Goal: Use online tool/utility: Use online tool/utility

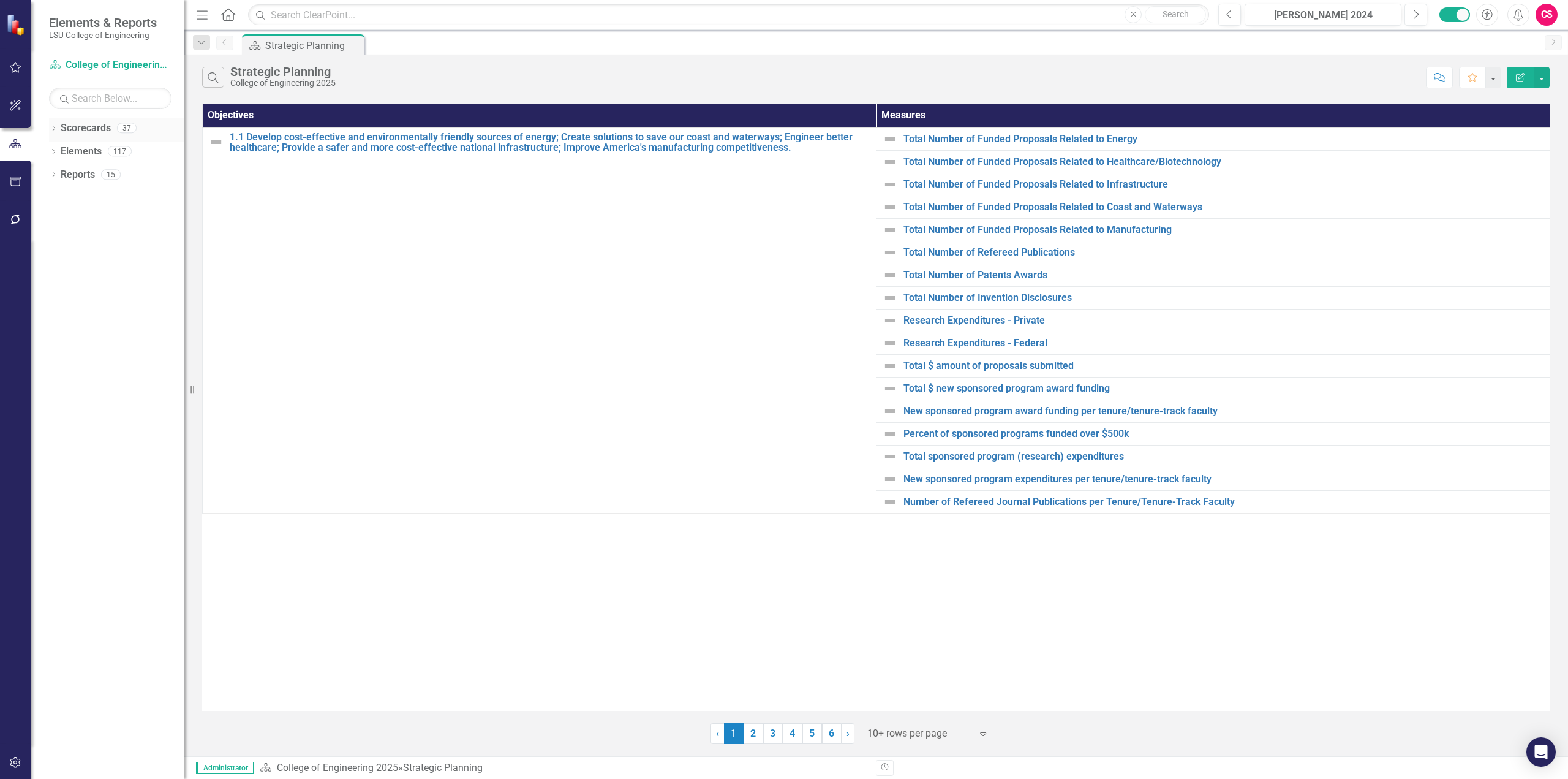
click at [51, 129] on icon "Dropdown" at bounding box center [53, 129] width 9 height 7
click at [58, 150] on icon "Dropdown" at bounding box center [60, 150] width 9 height 7
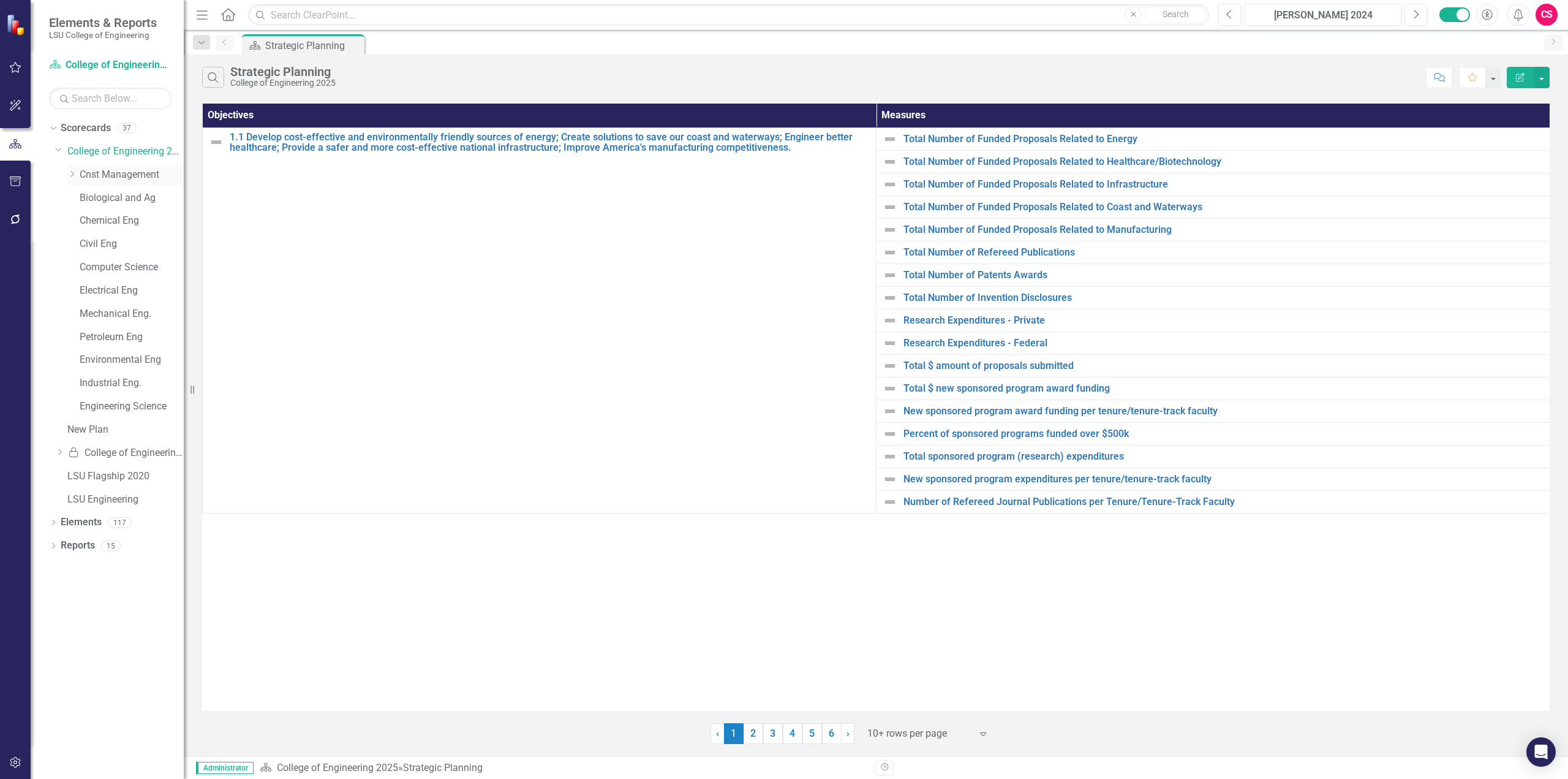
click at [90, 172] on link "Cnst Management" at bounding box center [131, 174] width 104 height 14
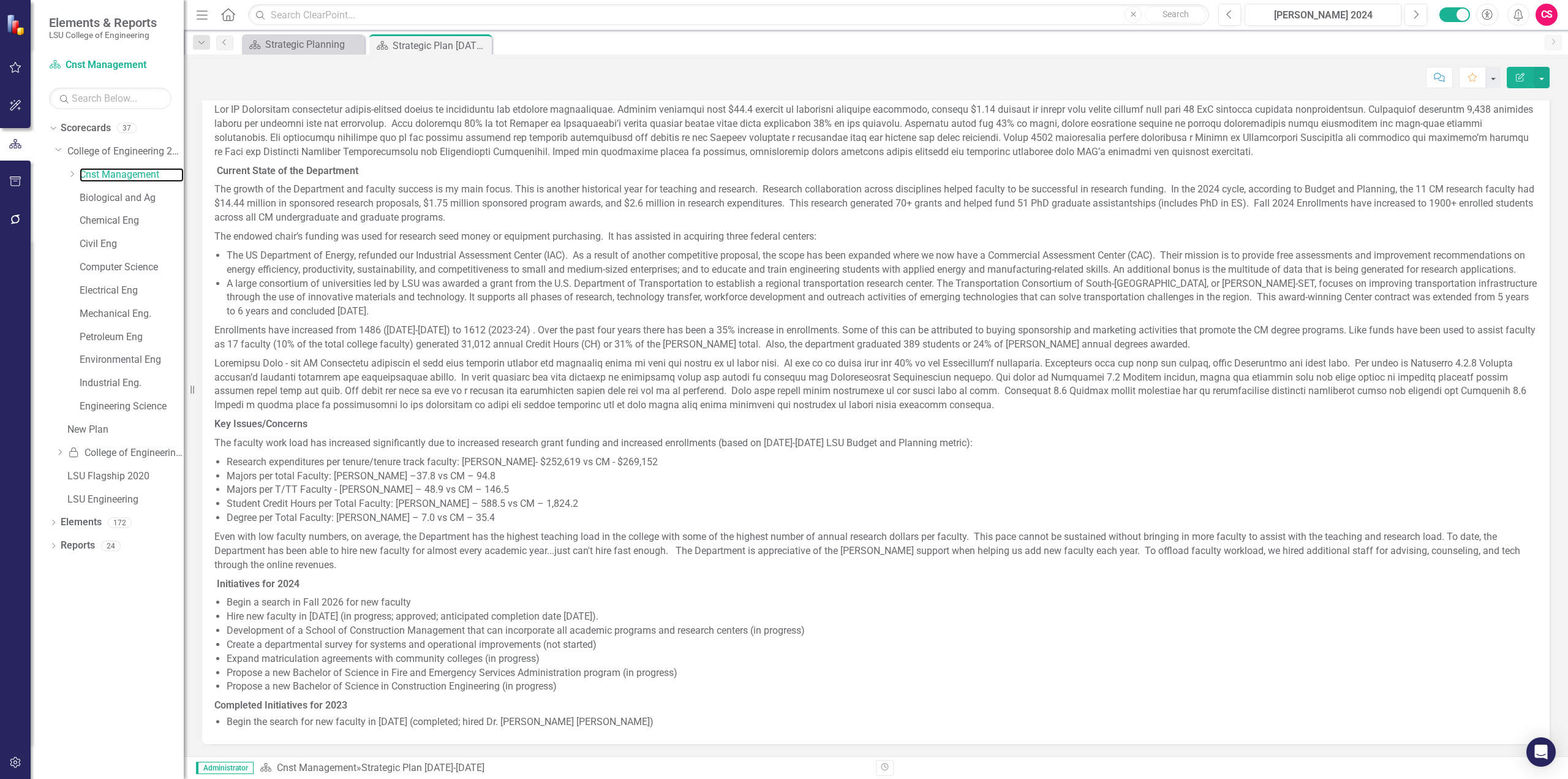
scroll to position [362, 0]
click at [72, 178] on div "Dropdown" at bounding box center [72, 175] width 9 height 11
click at [126, 198] on link "School of Construction" at bounding box center [138, 198] width 92 height 14
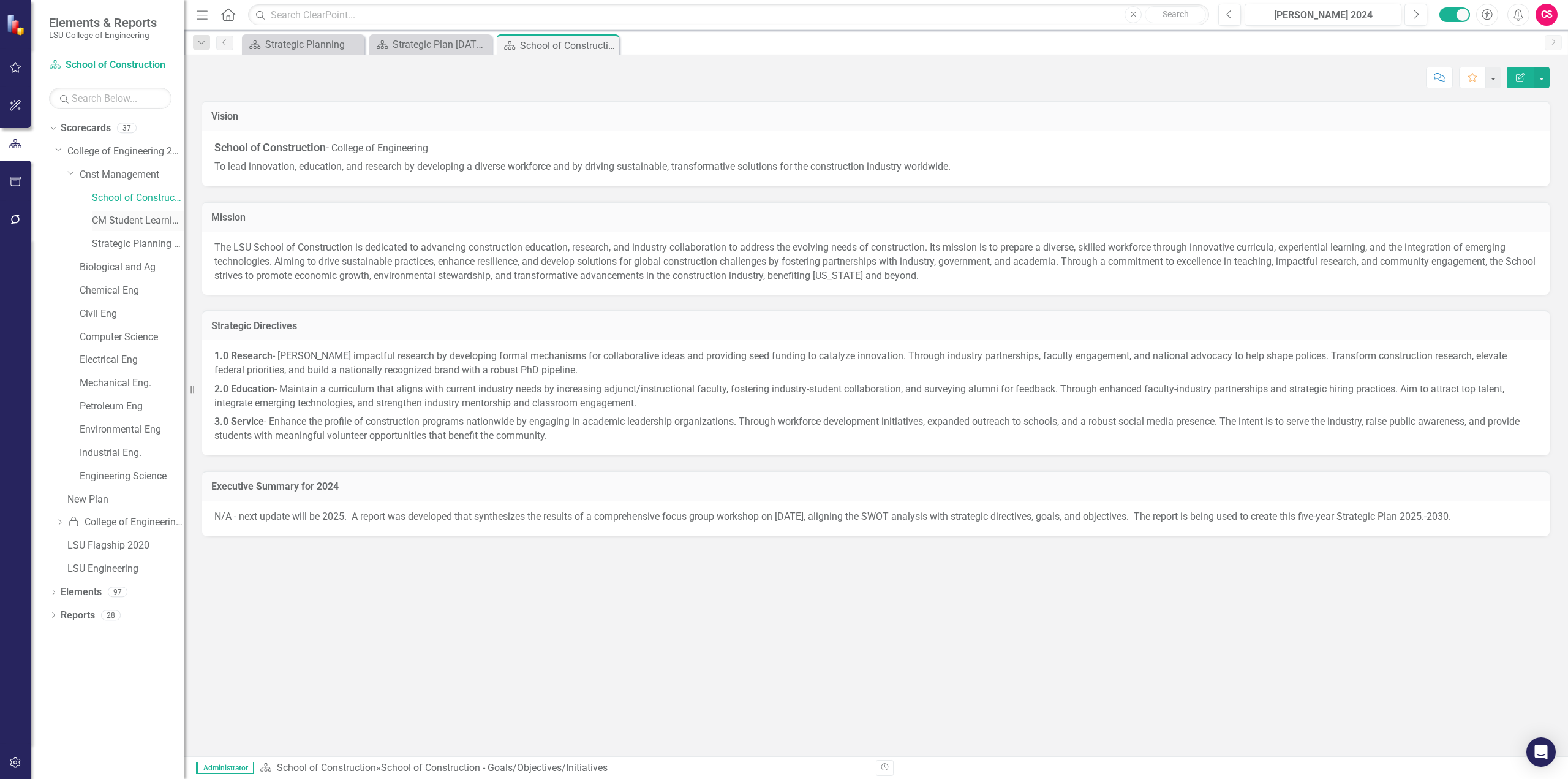
click at [150, 213] on div "CM Student Learning Outcomes" at bounding box center [138, 221] width 92 height 20
click at [144, 220] on link "CM Student Learning Outcomes" at bounding box center [138, 221] width 92 height 14
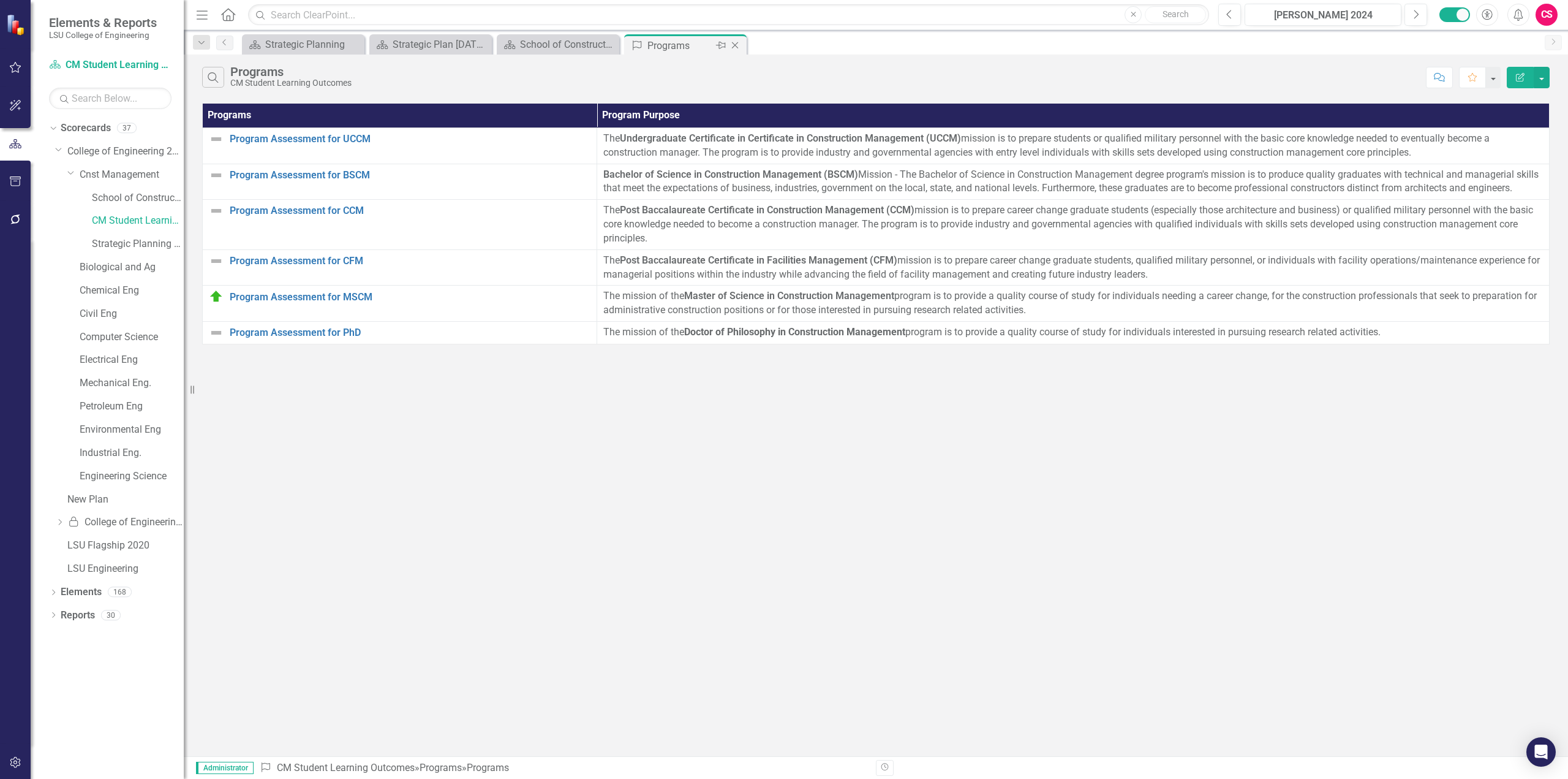
click at [736, 47] on icon "Close" at bounding box center [735, 45] width 12 height 10
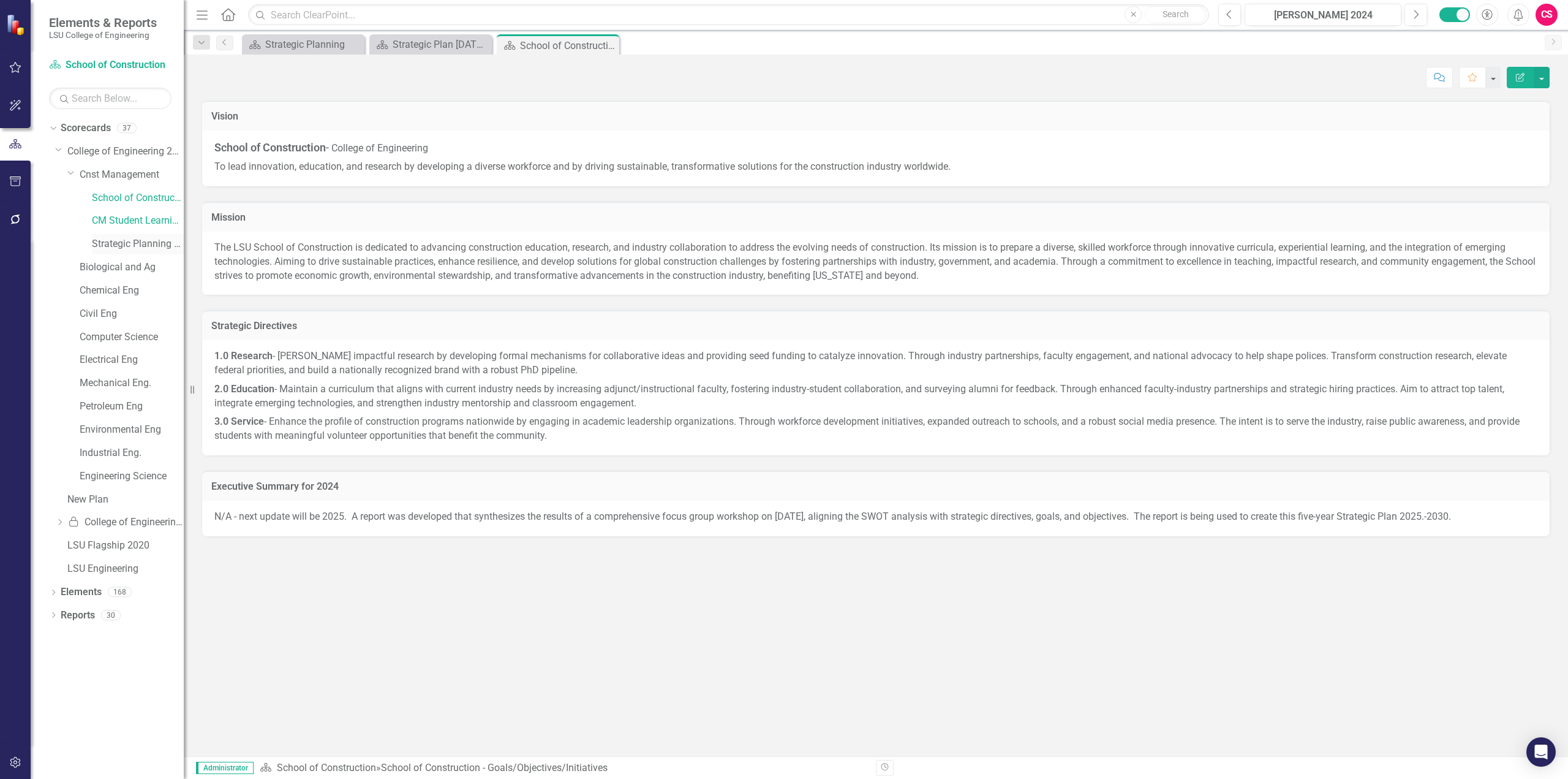
click at [145, 244] on link "Strategic Planning 2024" at bounding box center [138, 244] width 92 height 14
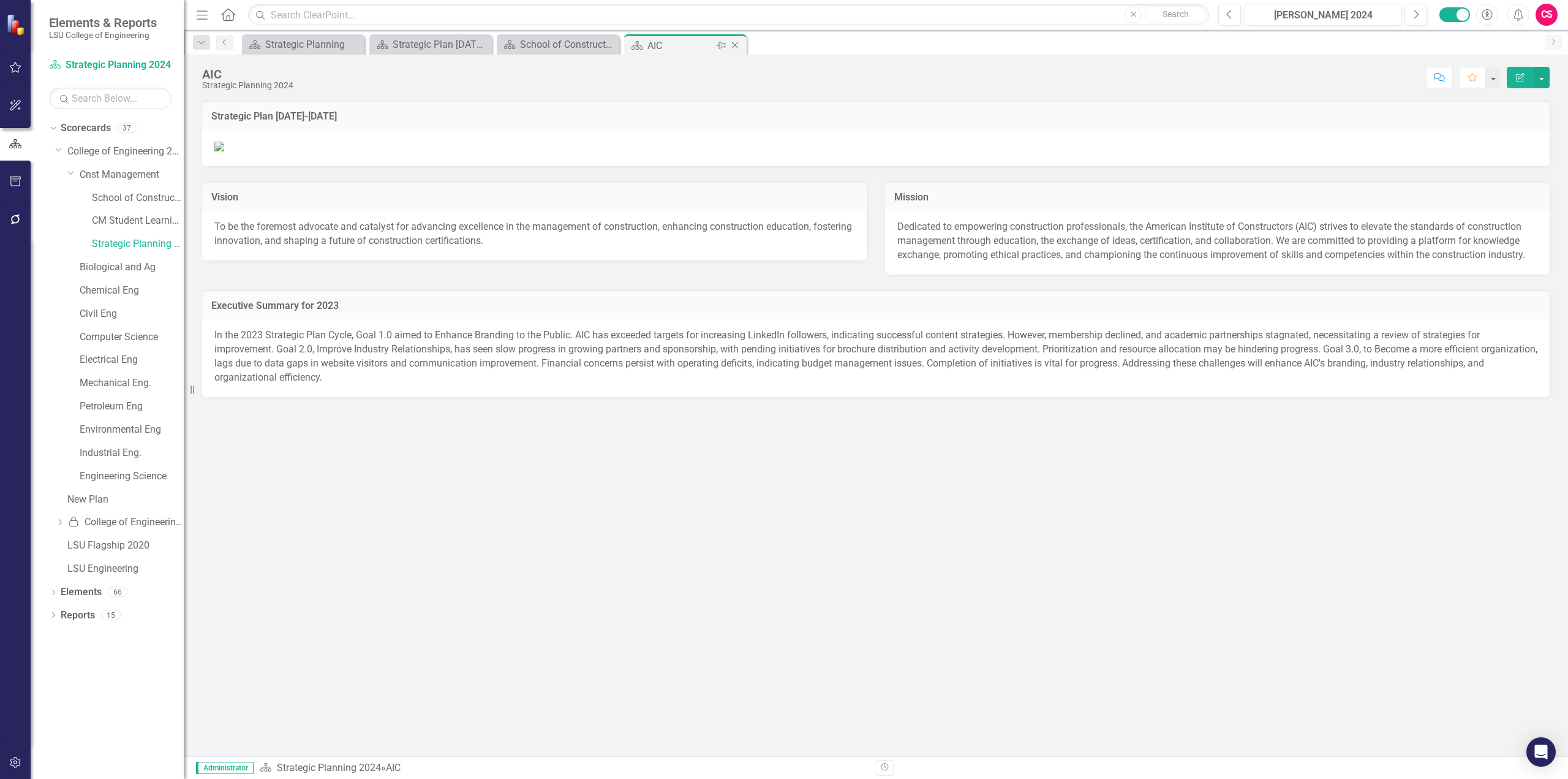
click at [734, 44] on icon "Close" at bounding box center [735, 45] width 12 height 10
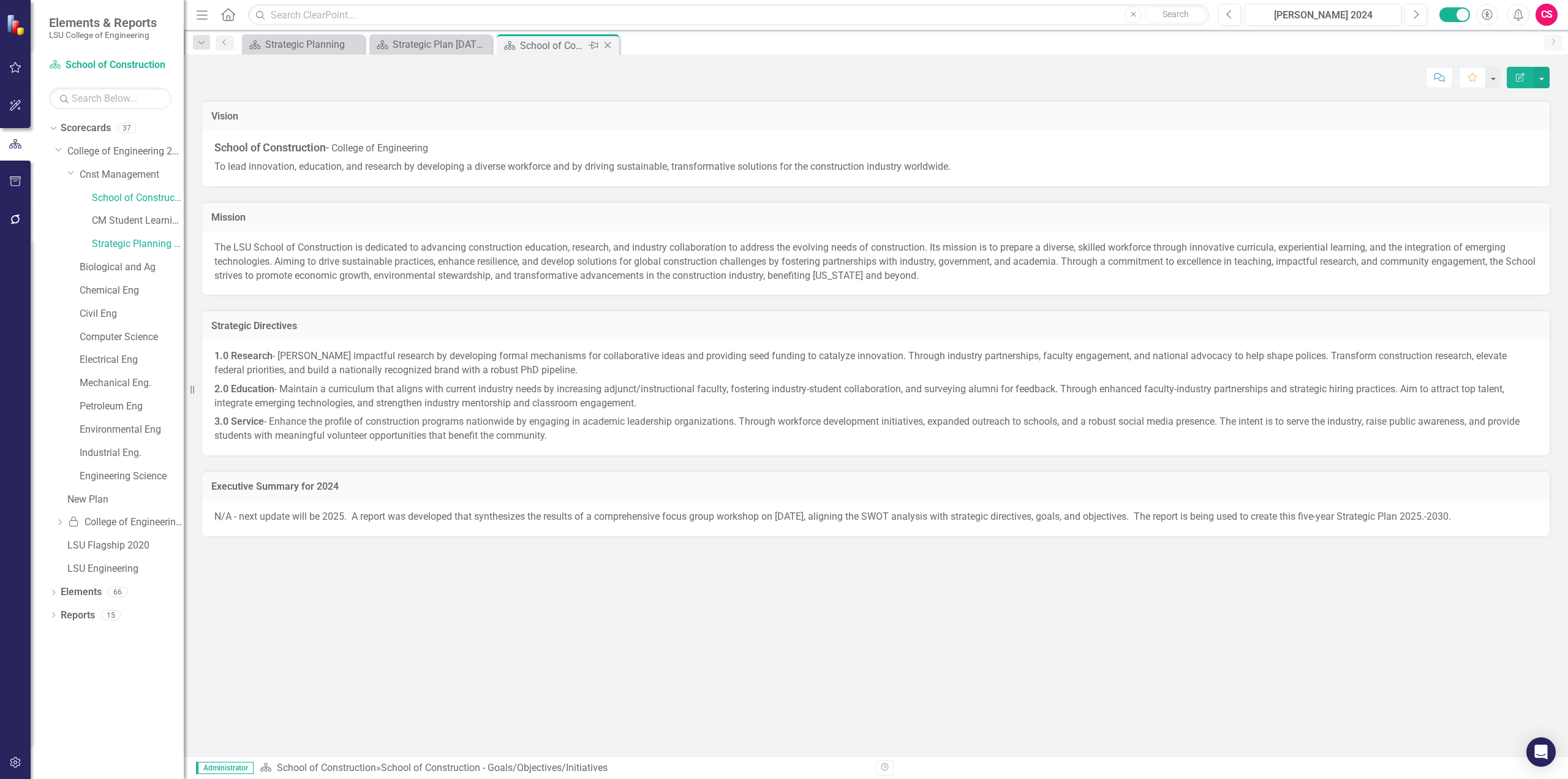
click at [612, 47] on icon "Close" at bounding box center [608, 45] width 12 height 10
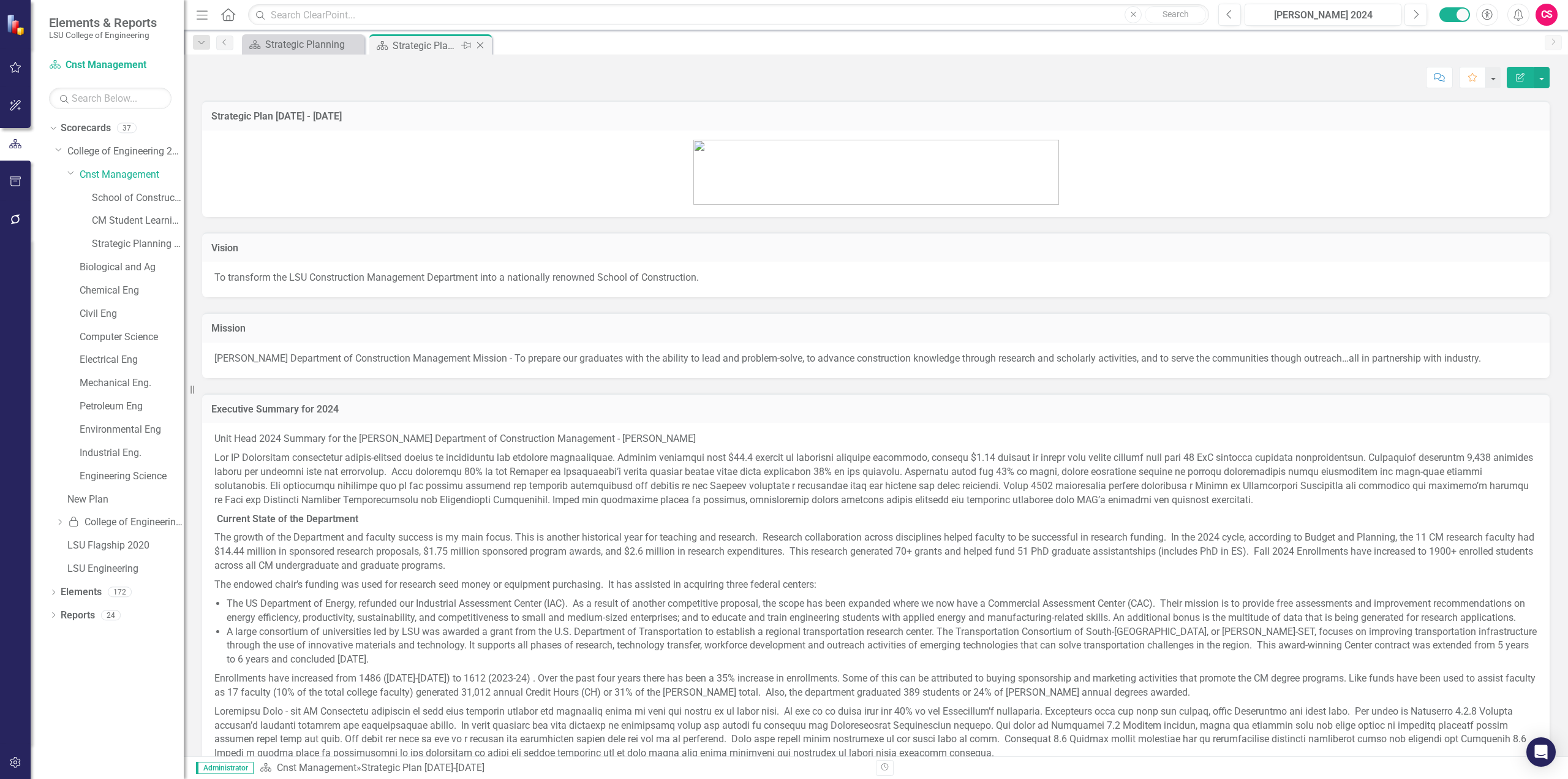
click at [482, 44] on icon "Close" at bounding box center [480, 45] width 12 height 10
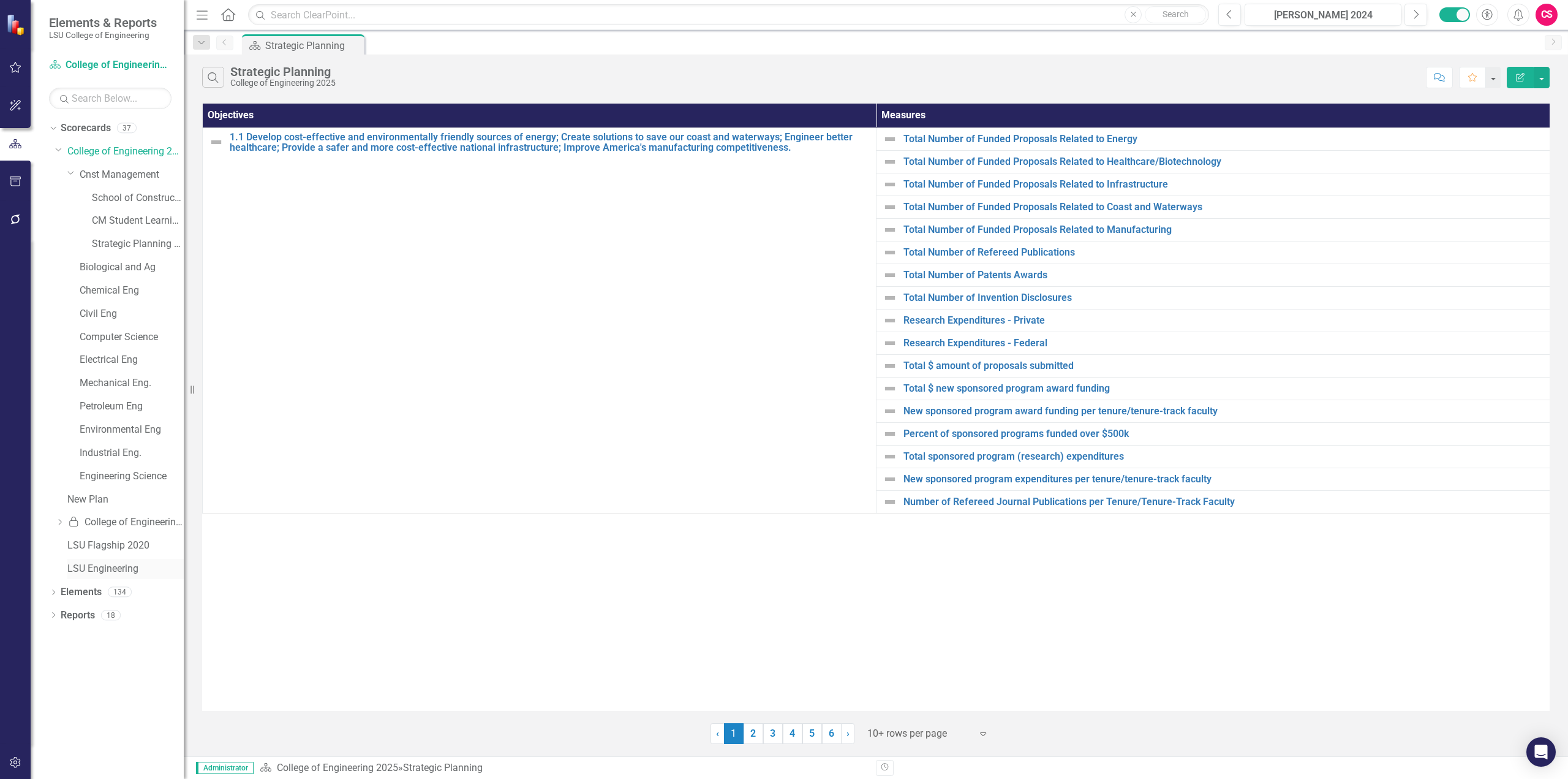
click at [109, 425] on link "LSU Engineering" at bounding box center [126, 568] width 117 height 14
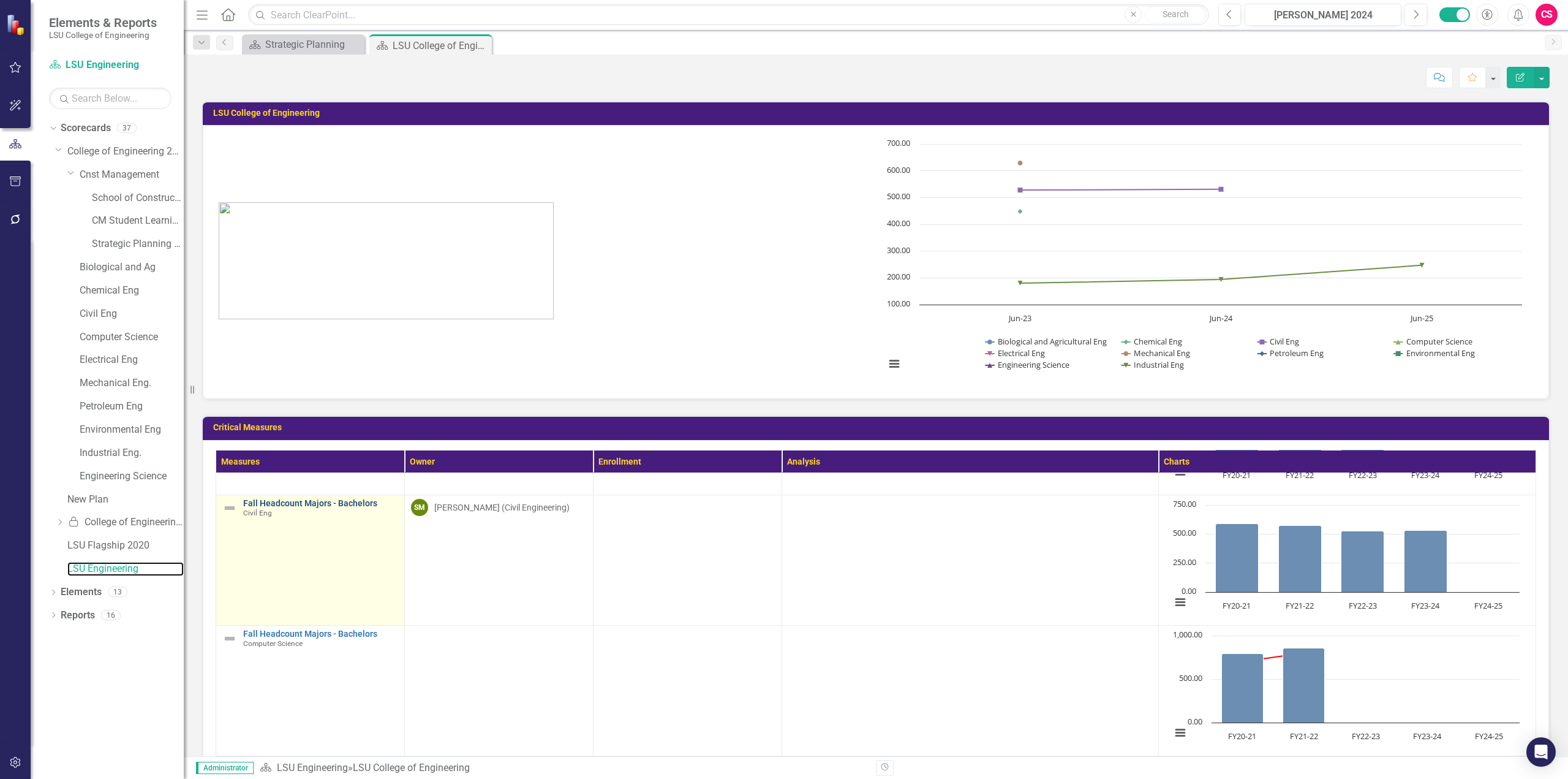
scroll to position [369, 0]
click at [305, 425] on link "Fall Headcount Majors - Bachelors" at bounding box center [321, 504] width 155 height 9
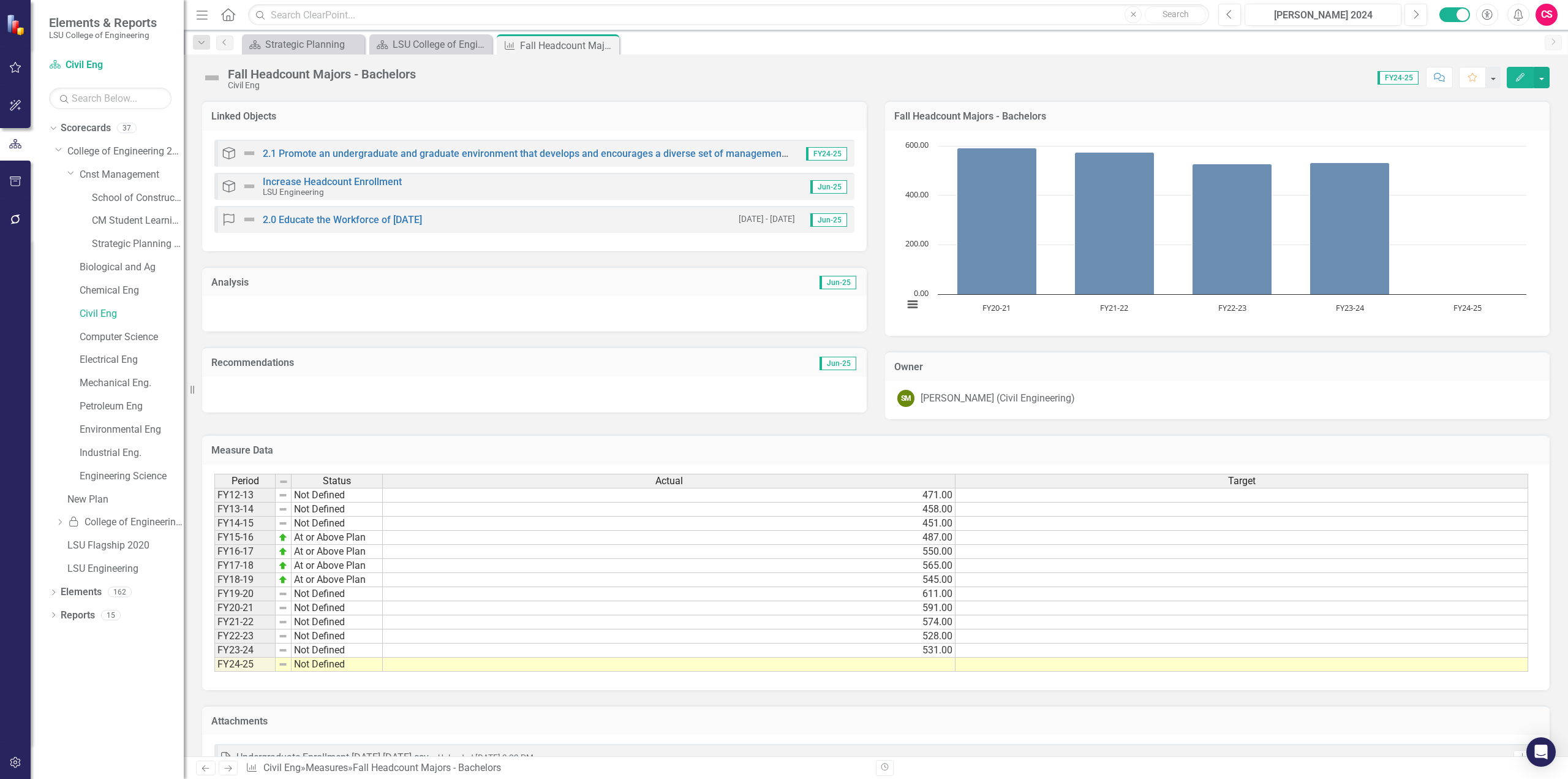
click at [528, 317] on div at bounding box center [534, 314] width 665 height 36
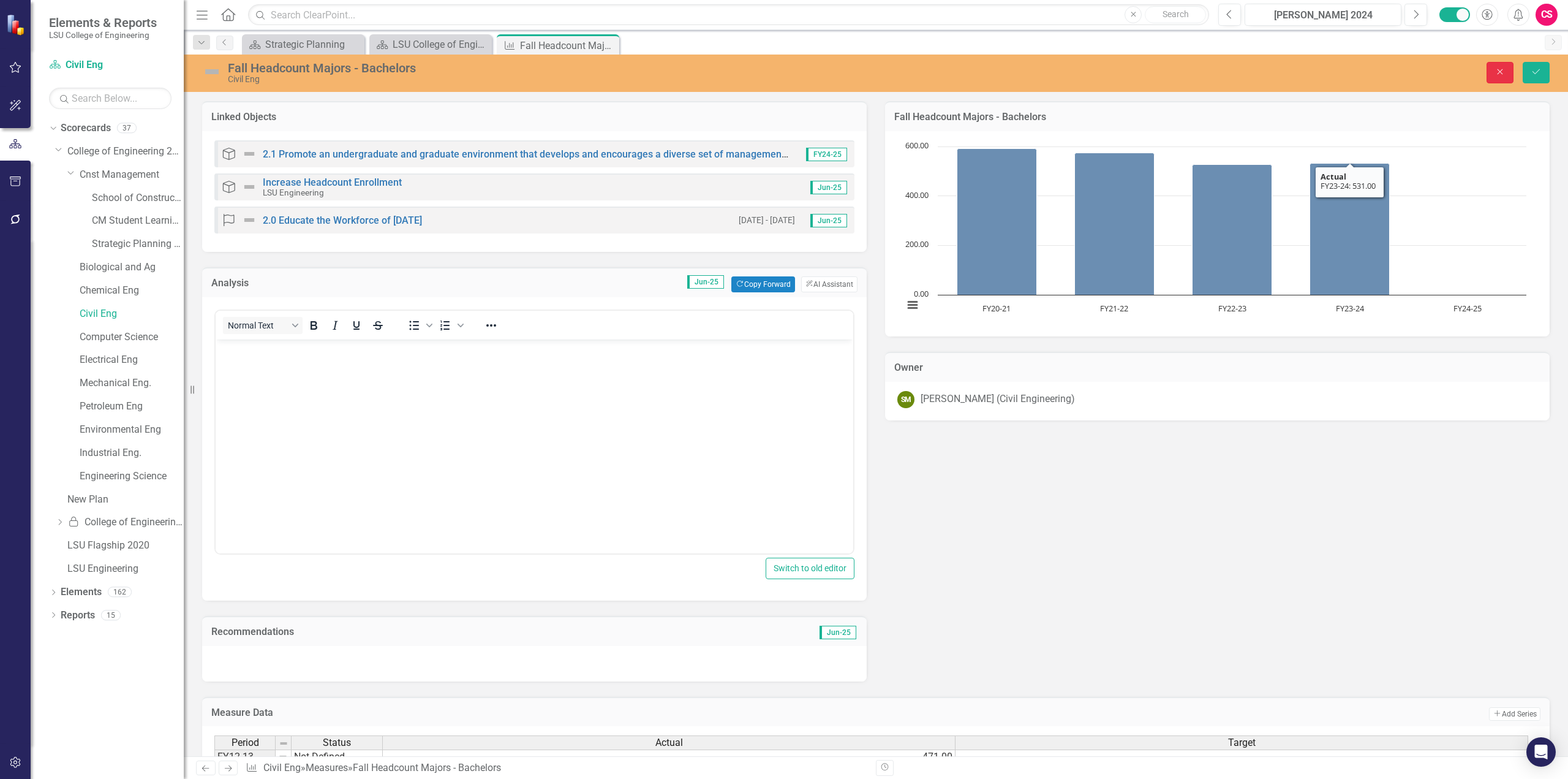
click at [940, 78] on button "Close" at bounding box center [1500, 72] width 27 height 21
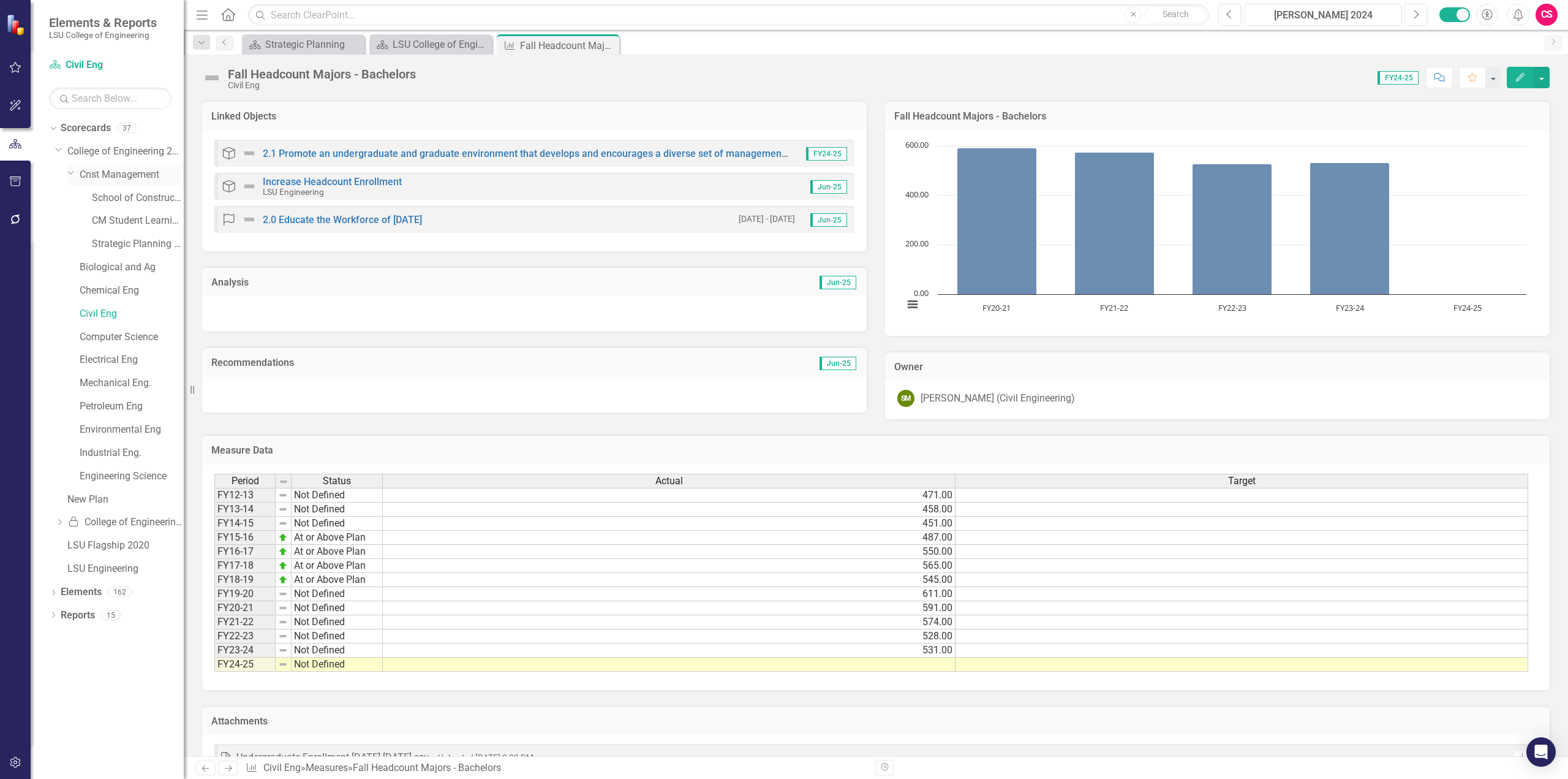
click at [125, 174] on link "Cnst Management" at bounding box center [131, 174] width 104 height 14
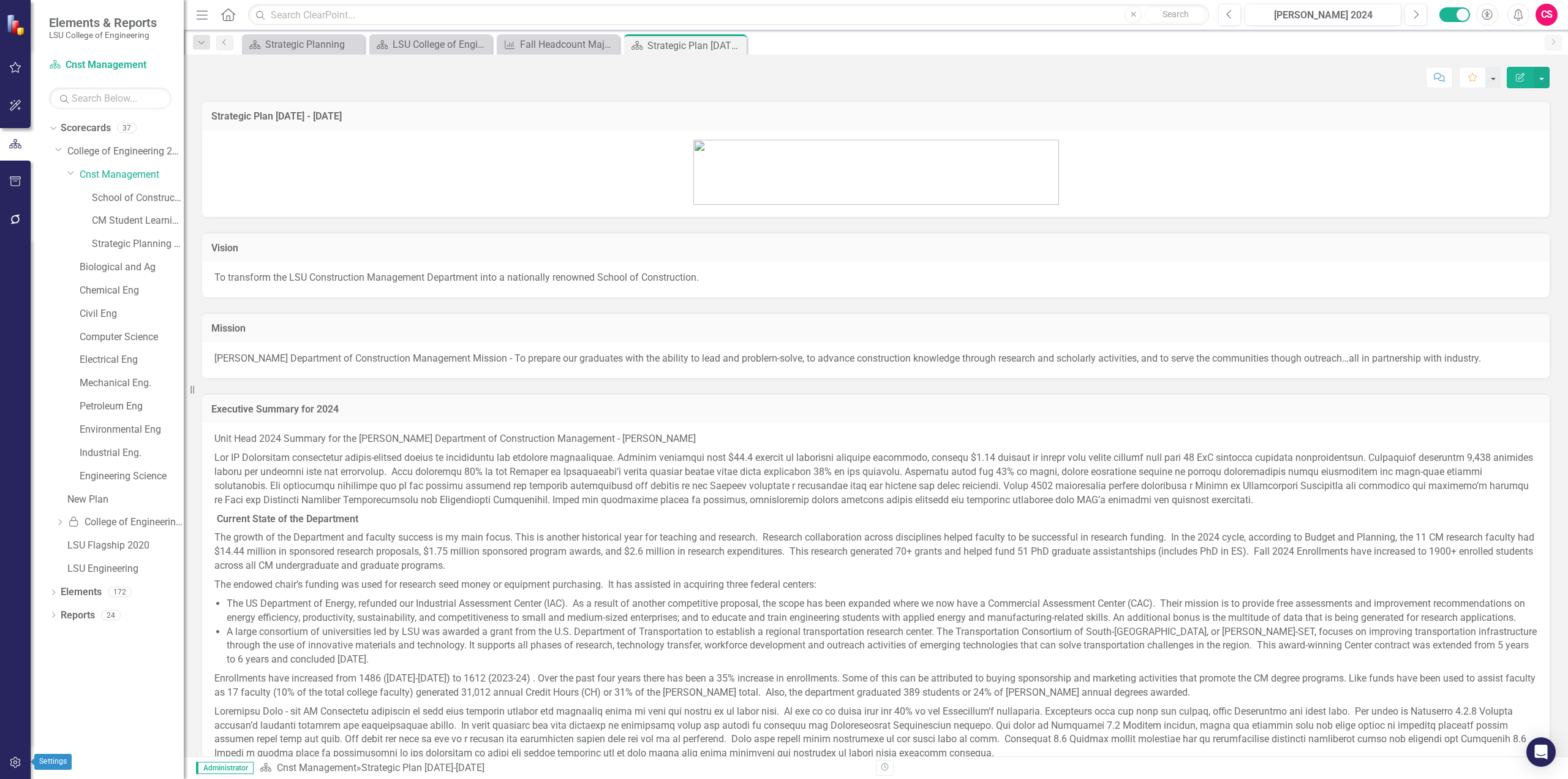
click at [15, 425] on icon "button" at bounding box center [15, 762] width 13 height 10
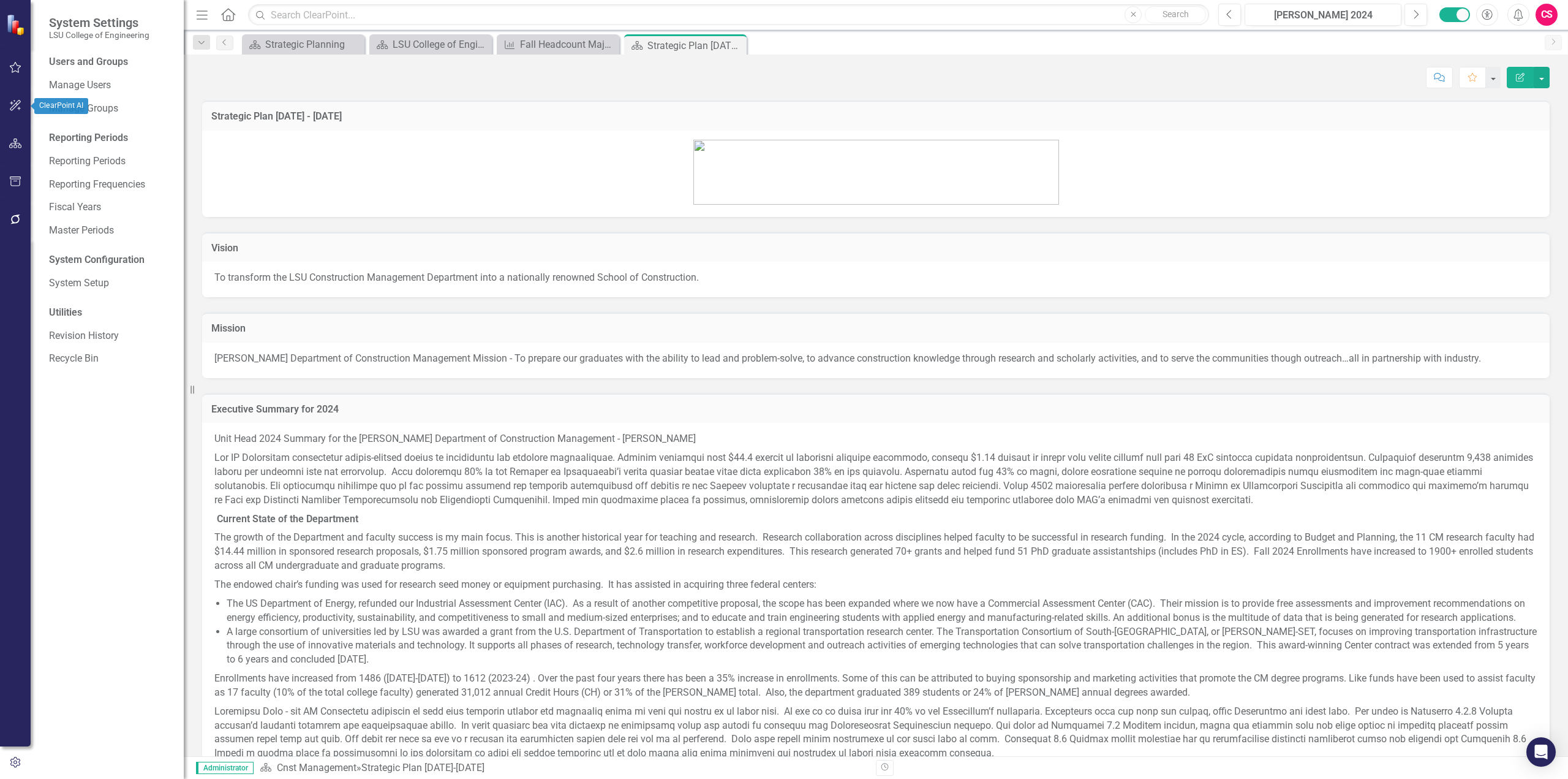
click at [16, 106] on icon "button" at bounding box center [15, 105] width 13 height 10
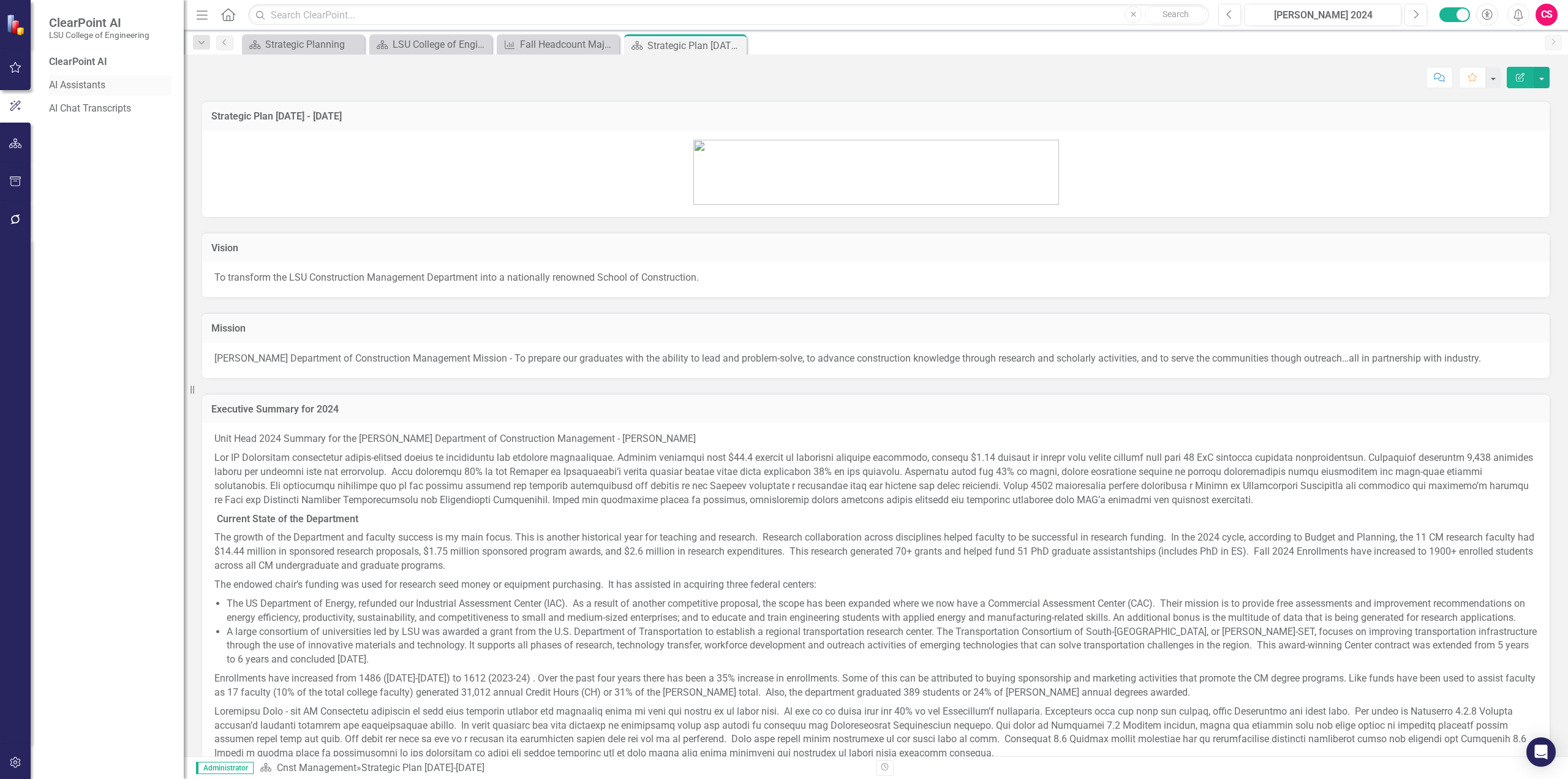
click at [94, 86] on link "AI Assistants" at bounding box center [110, 85] width 123 height 14
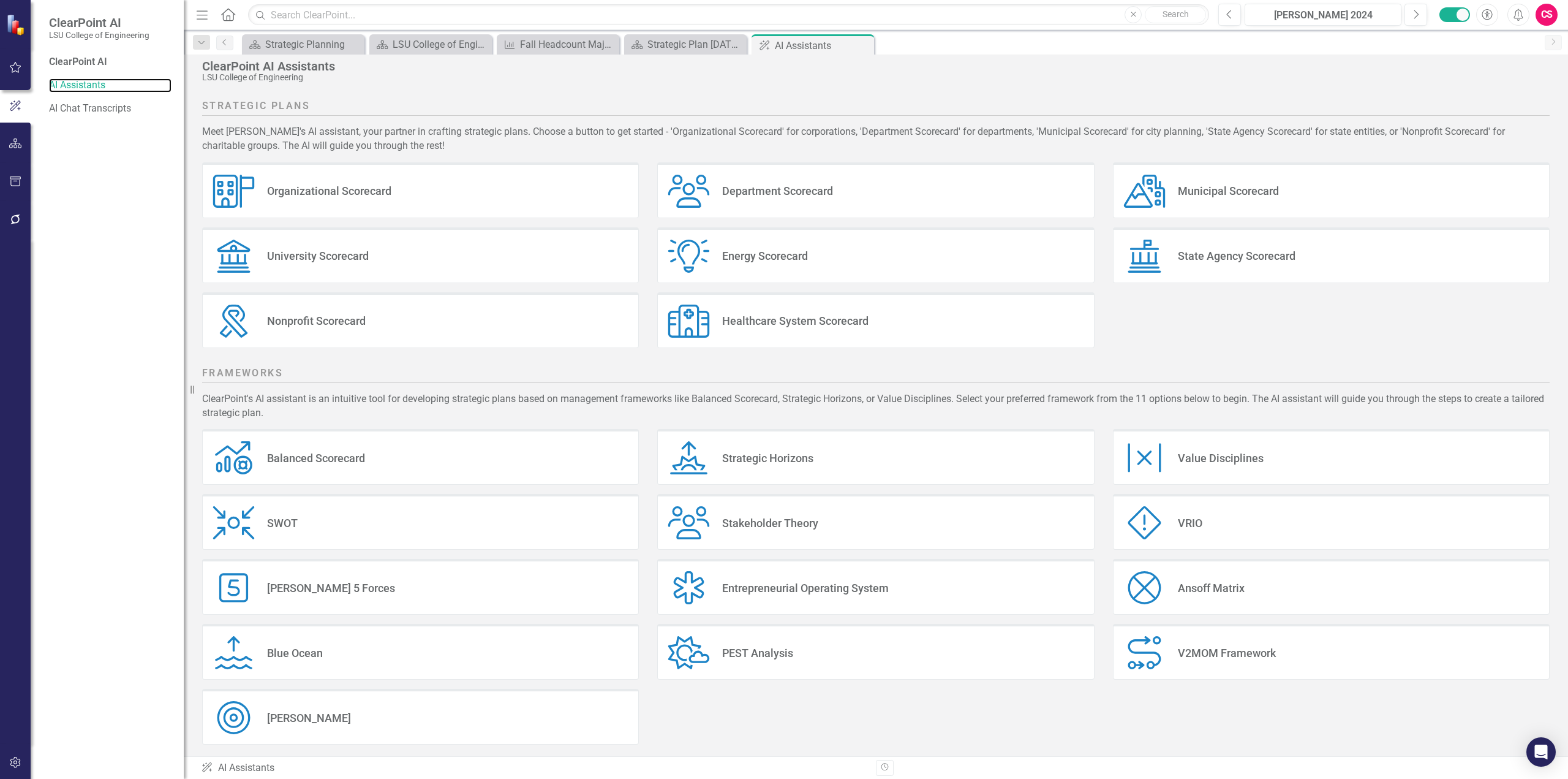
scroll to position [14, 0]
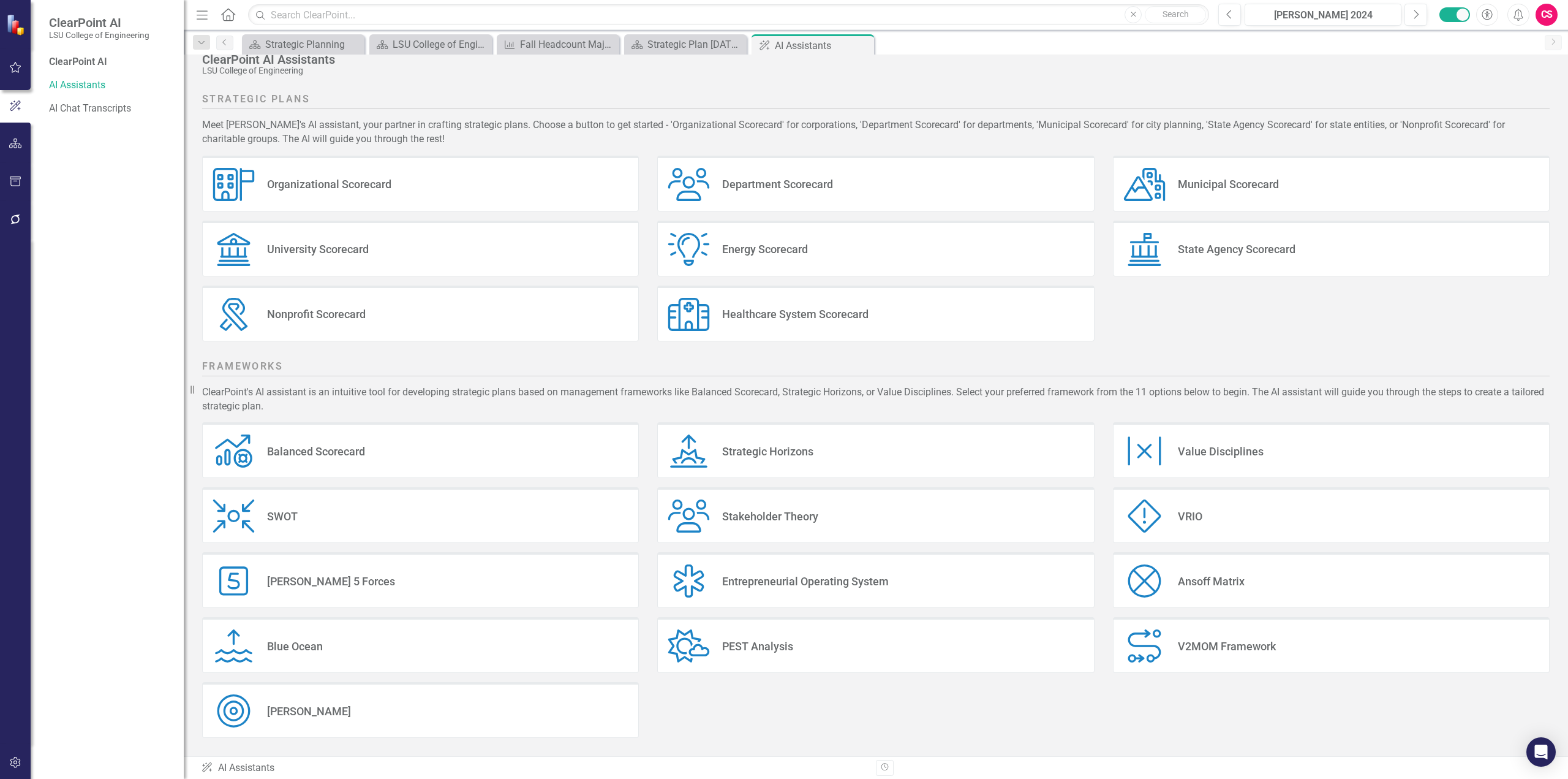
click at [331, 255] on div "University Scorecard" at bounding box center [317, 249] width 101 height 14
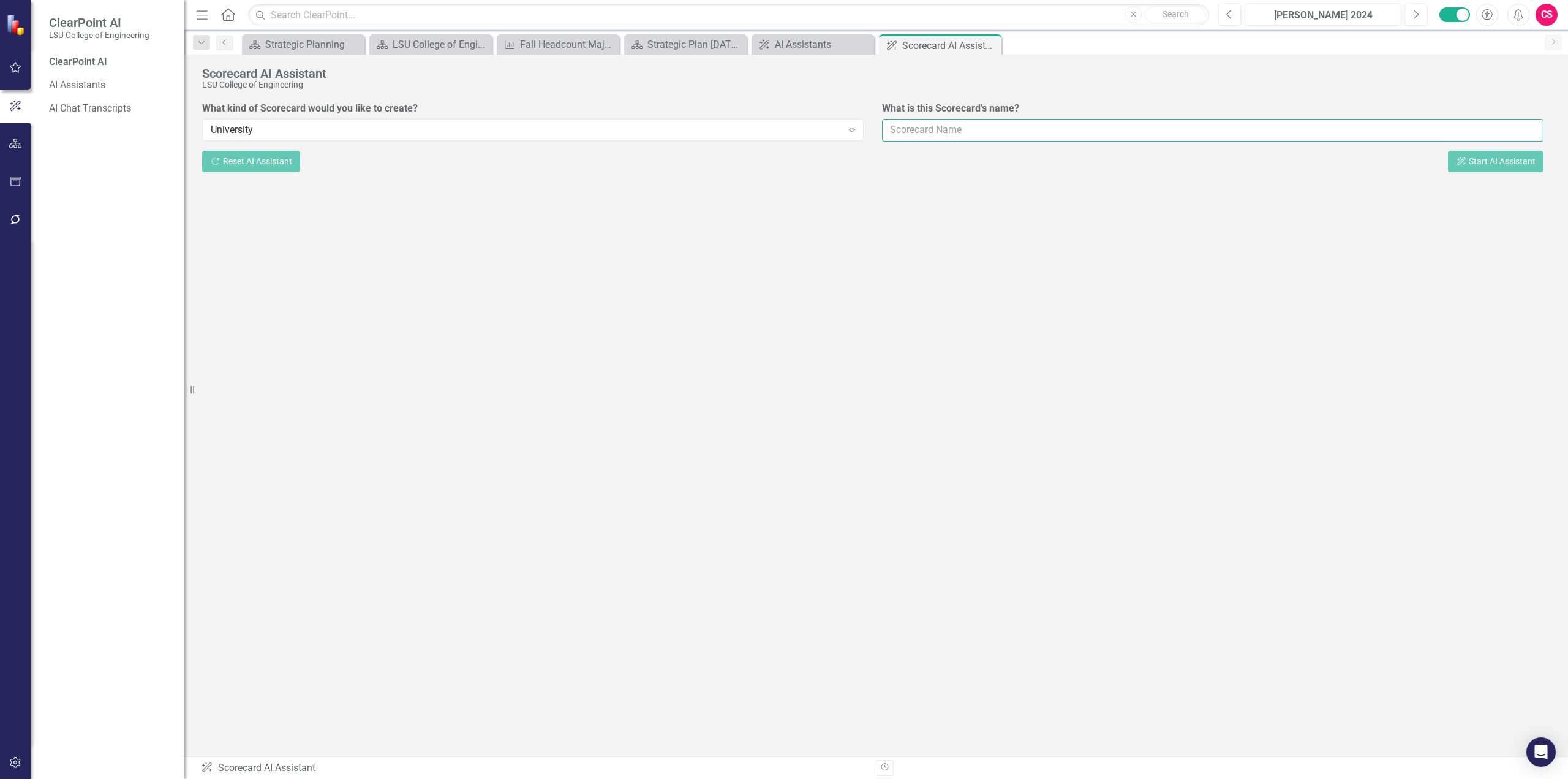
click at [932, 130] on input "What is this Scorecard's name?" at bounding box center [1213, 130] width 661 height 23
